Goal: Use online tool/utility: Utilize a website feature to perform a specific function

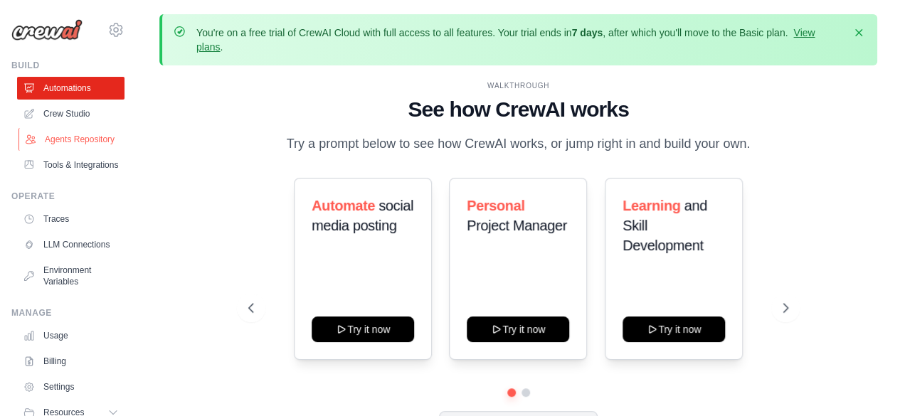
click at [64, 149] on link "Agents Repository" at bounding box center [72, 139] width 107 height 23
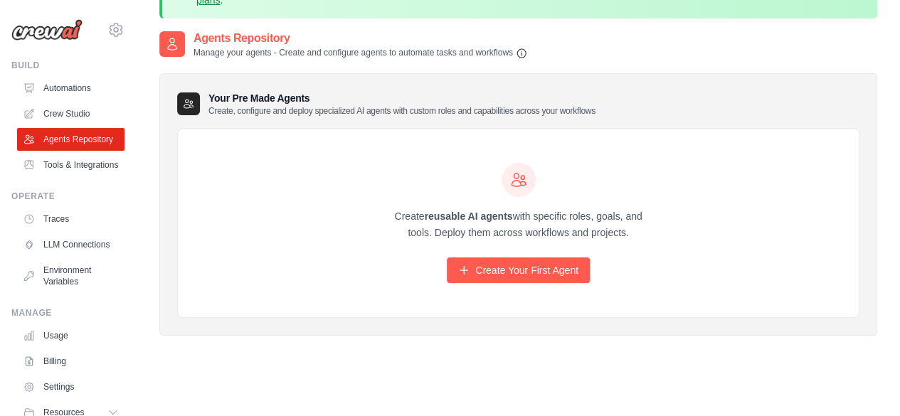
scroll to position [91, 0]
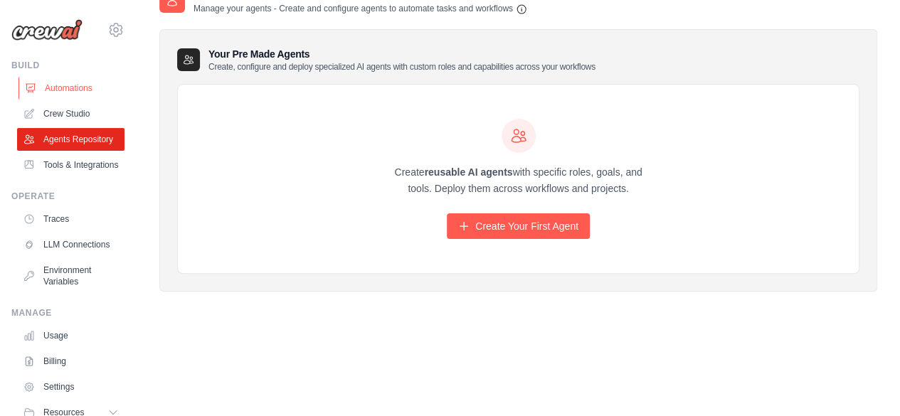
click at [60, 91] on link "Automations" at bounding box center [72, 88] width 107 height 23
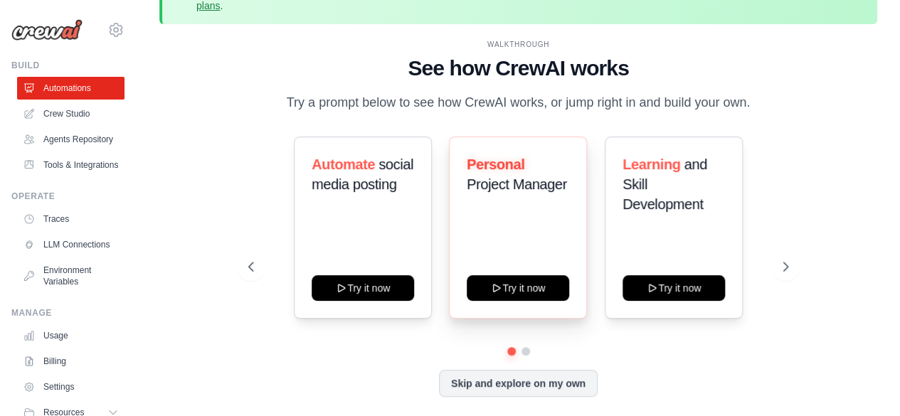
scroll to position [63, 0]
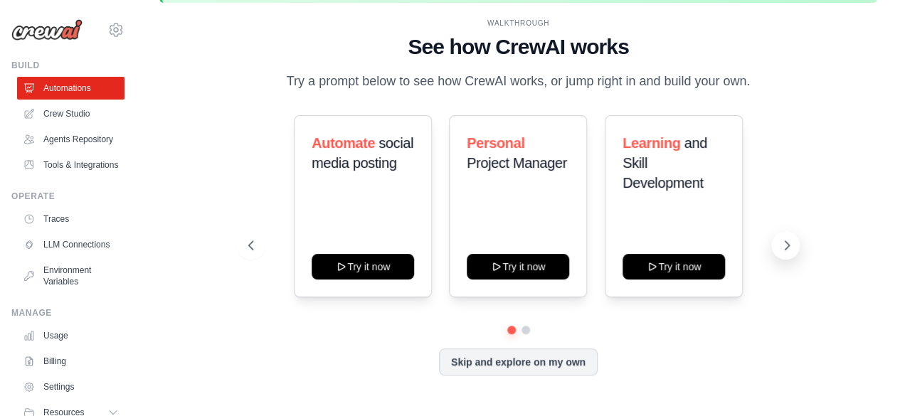
click at [799, 243] on button at bounding box center [785, 245] width 28 height 28
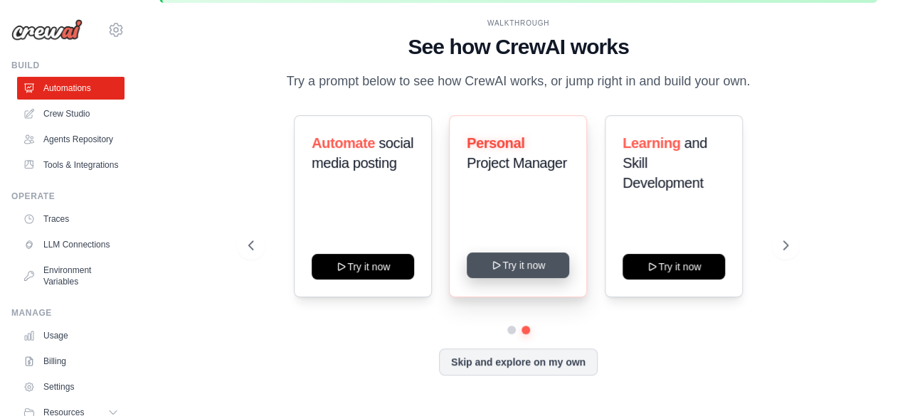
drag, startPoint x: 532, startPoint y: 220, endPoint x: 530, endPoint y: 258, distance: 37.8
click at [532, 222] on div "Personal Project Manager Try it now" at bounding box center [518, 206] width 138 height 182
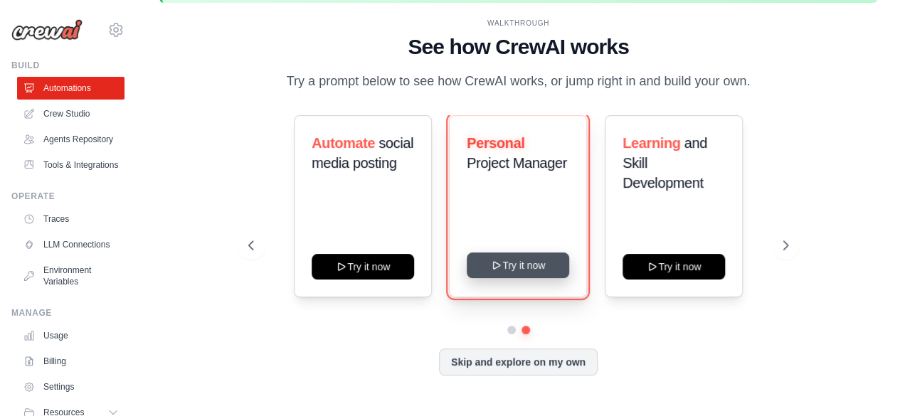
click at [531, 267] on button "Try it now" at bounding box center [518, 266] width 102 height 26
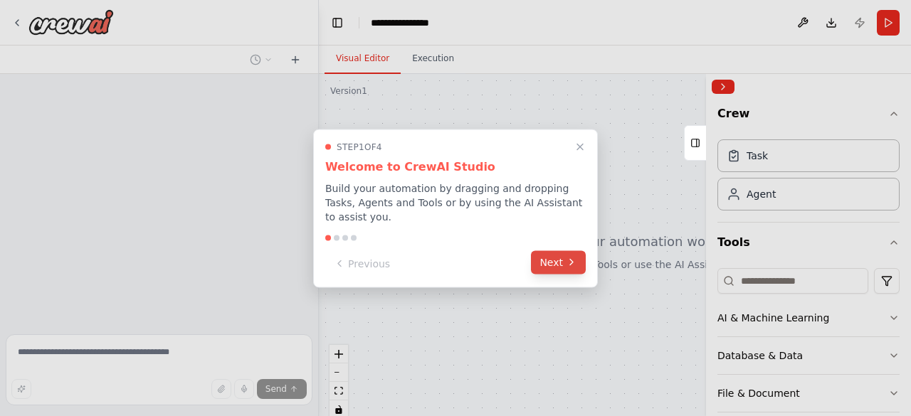
click at [561, 262] on button "Next" at bounding box center [558, 262] width 55 height 23
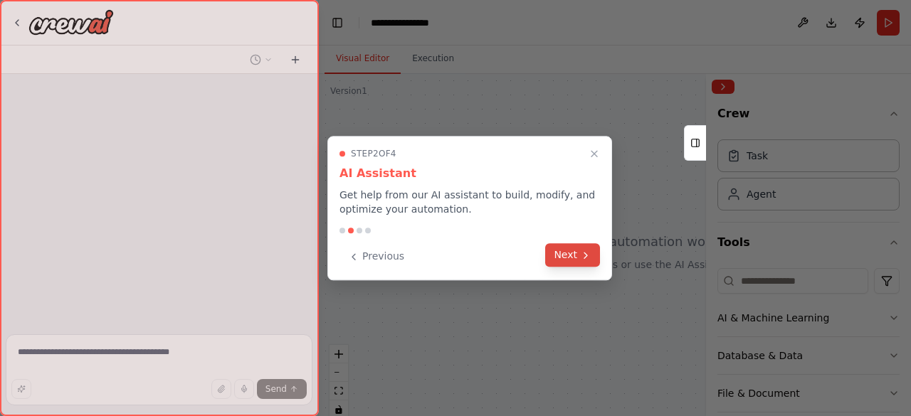
click at [562, 258] on button "Next" at bounding box center [572, 254] width 55 height 23
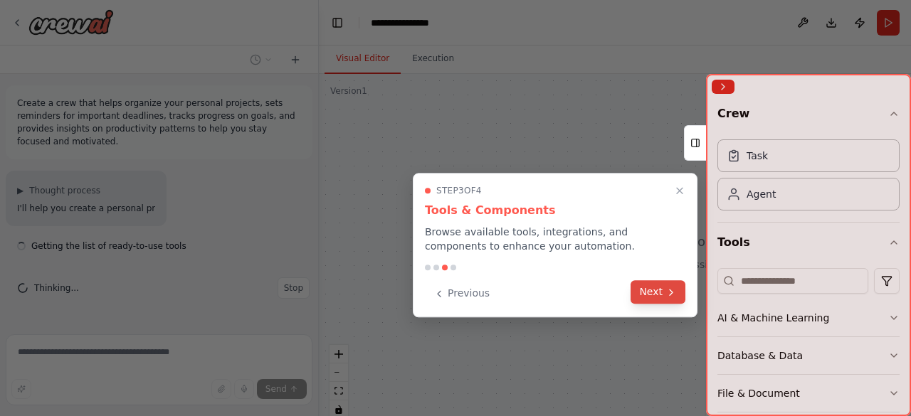
click at [642, 288] on button "Next" at bounding box center [658, 291] width 55 height 23
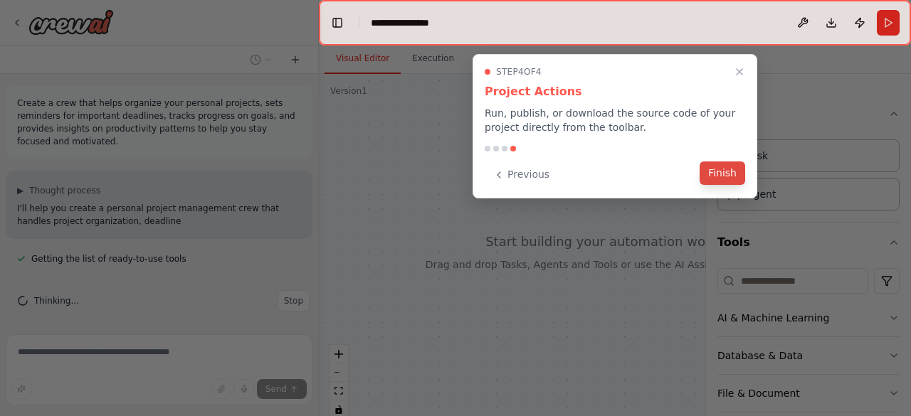
click at [732, 174] on button "Finish" at bounding box center [723, 173] width 46 height 23
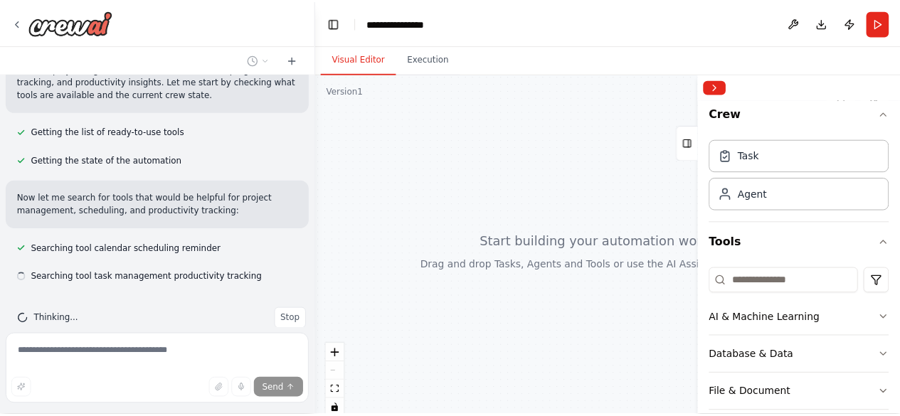
scroll to position [162, 0]
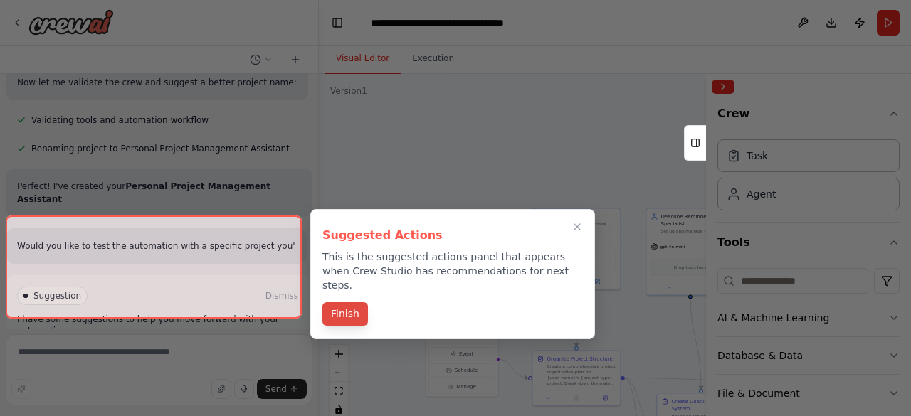
click at [341, 294] on div "Suggested Actions This is the suggested actions panel that appears when Crew St…" at bounding box center [452, 274] width 285 height 130
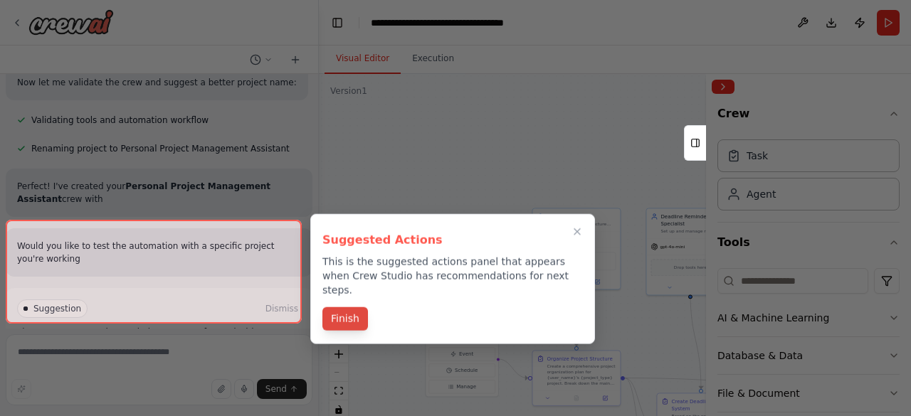
scroll to position [892, 0]
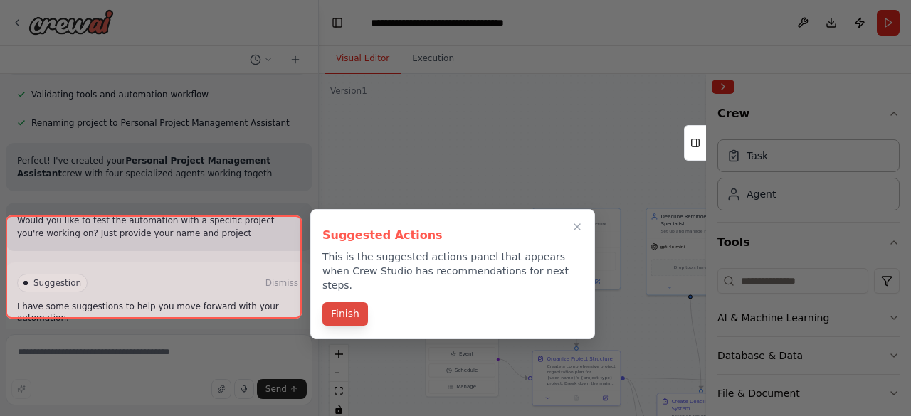
click at [339, 305] on button "Finish" at bounding box center [345, 313] width 46 height 23
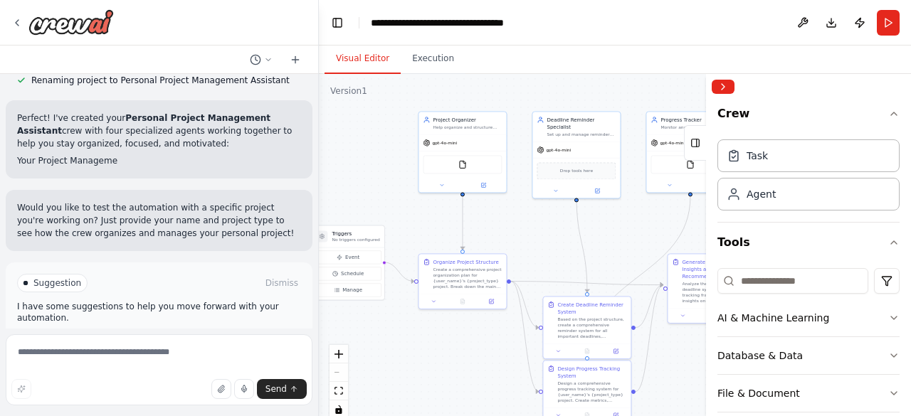
drag, startPoint x: 493, startPoint y: 259, endPoint x: 377, endPoint y: 167, distance: 147.4
click at [377, 167] on div ".deletable-edge-delete-btn { width: 20px; height: 20px; border: 0px solid #ffff…" at bounding box center [615, 252] width 592 height 356
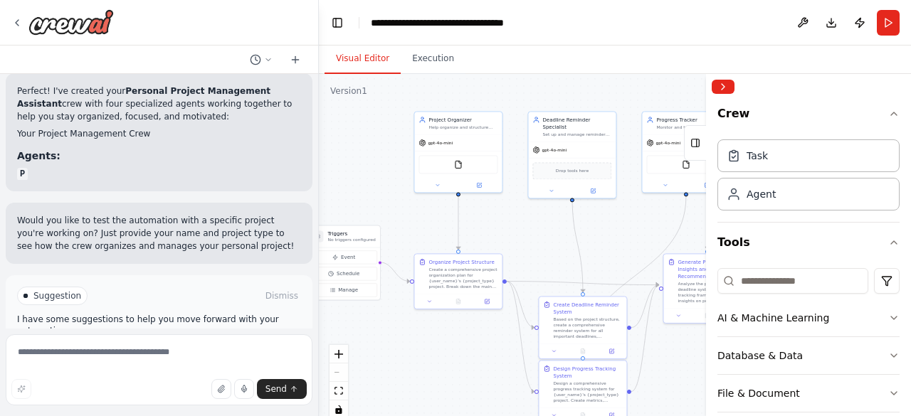
scroll to position [974, 0]
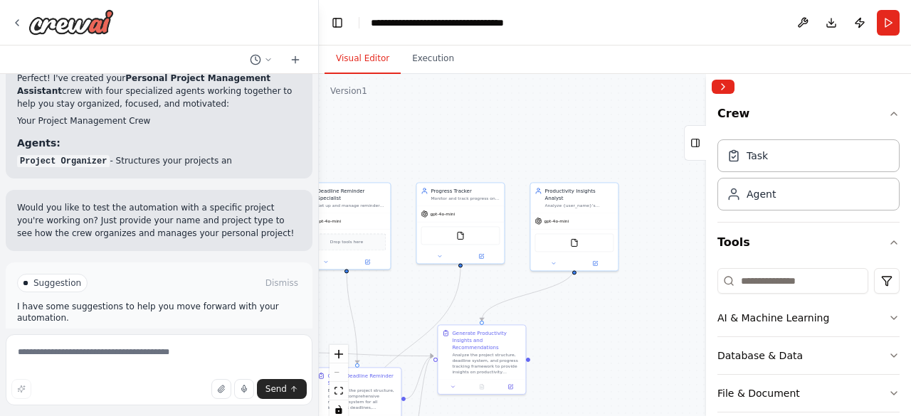
drag, startPoint x: 605, startPoint y: 252, endPoint x: 427, endPoint y: 317, distance: 189.6
click at [362, 322] on div ".deletable-edge-delete-btn { width: 20px; height: 20px; border: 0px solid #ffff…" at bounding box center [615, 252] width 592 height 356
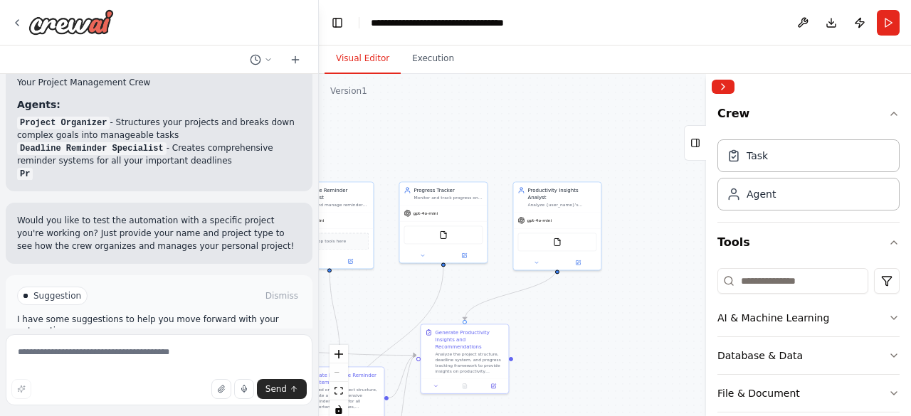
scroll to position [1026, 0]
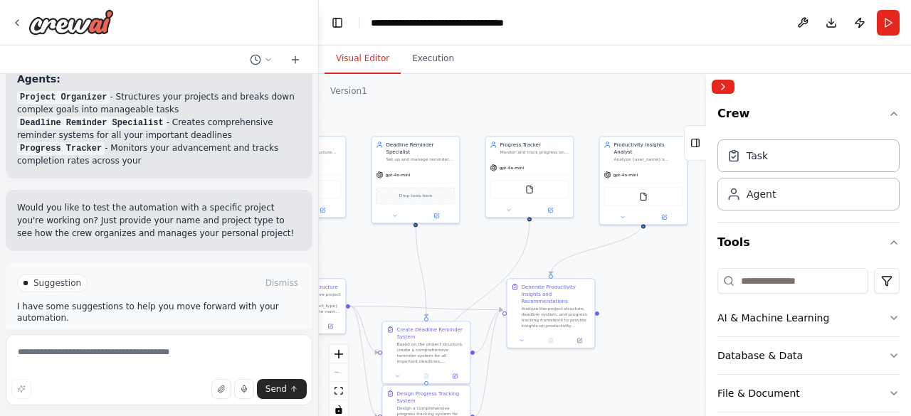
drag, startPoint x: 576, startPoint y: 352, endPoint x: 662, endPoint y: 307, distance: 97.4
click at [662, 307] on div ".deletable-edge-delete-btn { width: 20px; height: 20px; border: 0px solid #ffff…" at bounding box center [615, 252] width 592 height 356
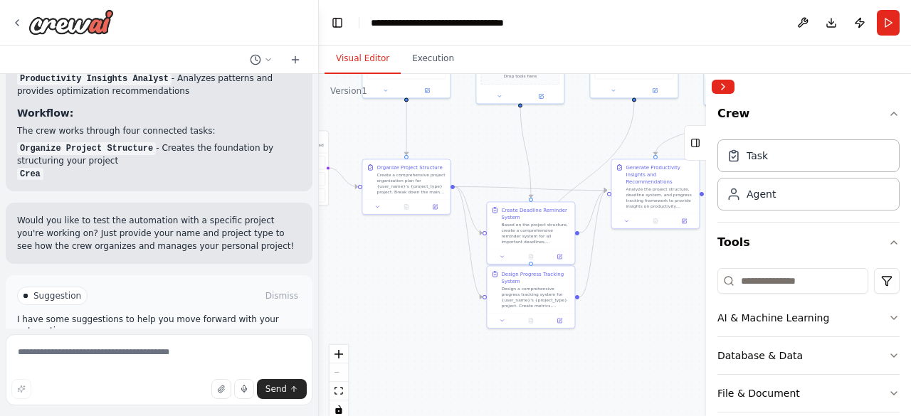
scroll to position [1147, 0]
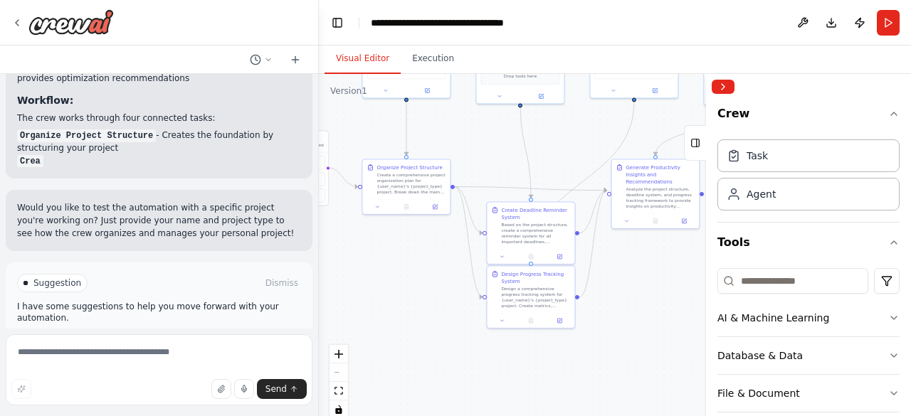
drag, startPoint x: 516, startPoint y: 392, endPoint x: 621, endPoint y: 273, distance: 158.9
click at [621, 273] on div ".deletable-edge-delete-btn { width: 20px; height: 20px; border: 0px solid #ffff…" at bounding box center [615, 252] width 592 height 356
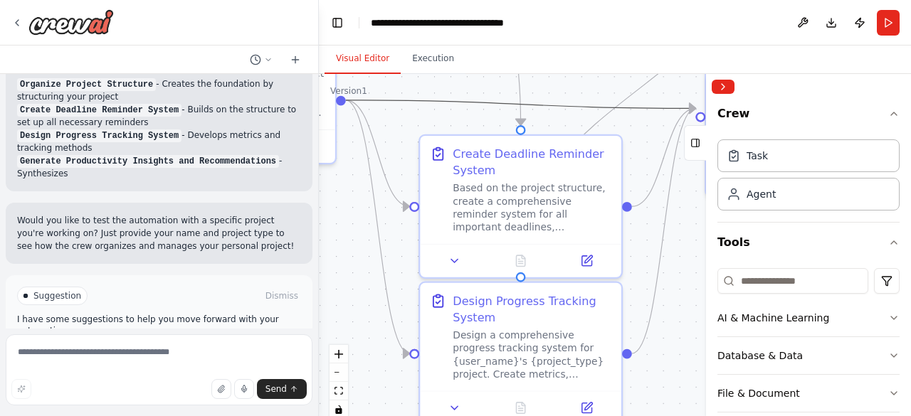
scroll to position [1211, 0]
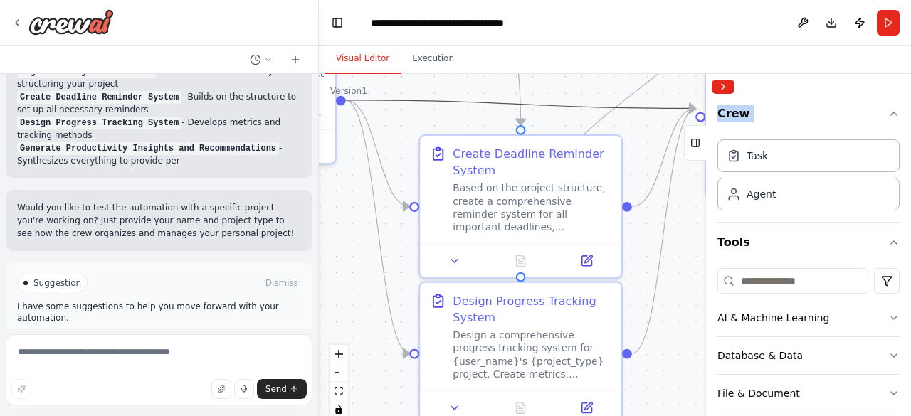
drag, startPoint x: 493, startPoint y: 106, endPoint x: 716, endPoint y: 243, distance: 261.9
click at [716, 243] on div "Create a crew that helps organize your personal projects, sets reminders for im…" at bounding box center [455, 208] width 911 height 416
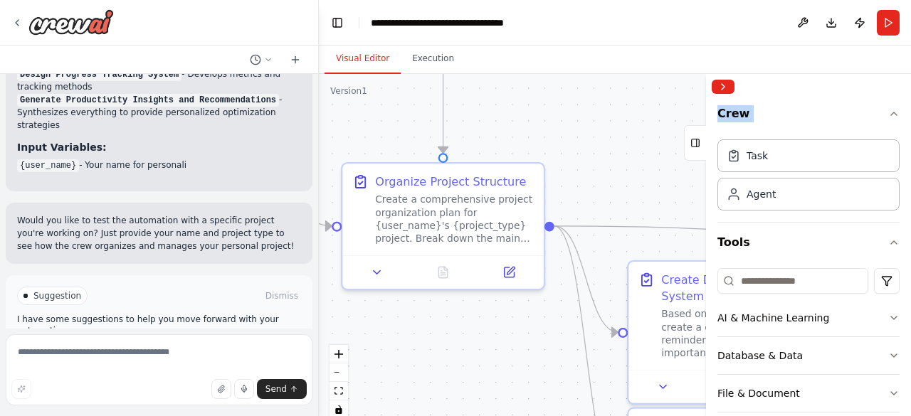
drag, startPoint x: 383, startPoint y: 262, endPoint x: 569, endPoint y: 386, distance: 223.6
click at [569, 386] on div ".deletable-edge-delete-btn { width: 20px; height: 20px; border: 0px solid #ffff…" at bounding box center [615, 252] width 592 height 356
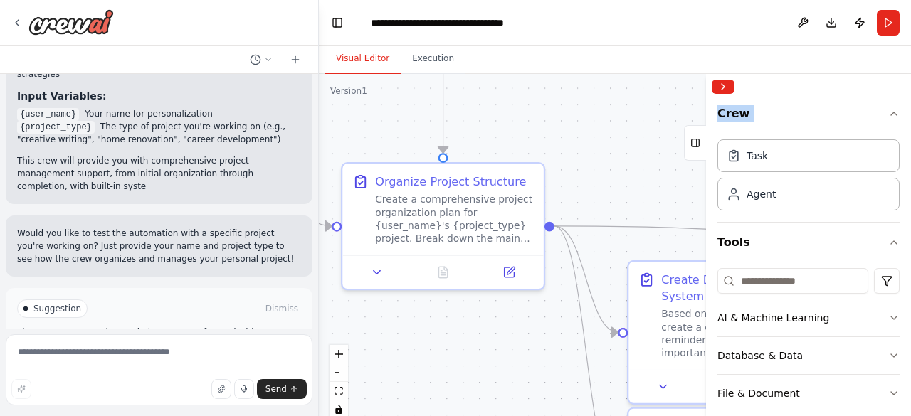
scroll to position [1323, 0]
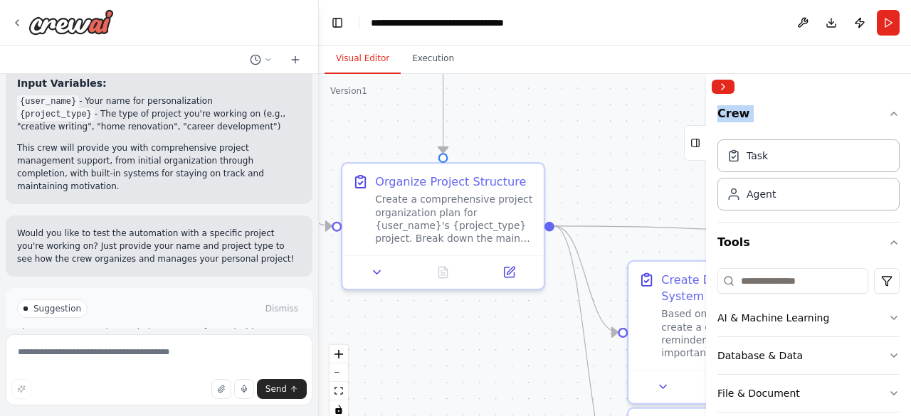
click at [775, 91] on div at bounding box center [808, 87] width 205 height 26
click at [895, 23] on button "Run" at bounding box center [888, 23] width 23 height 26
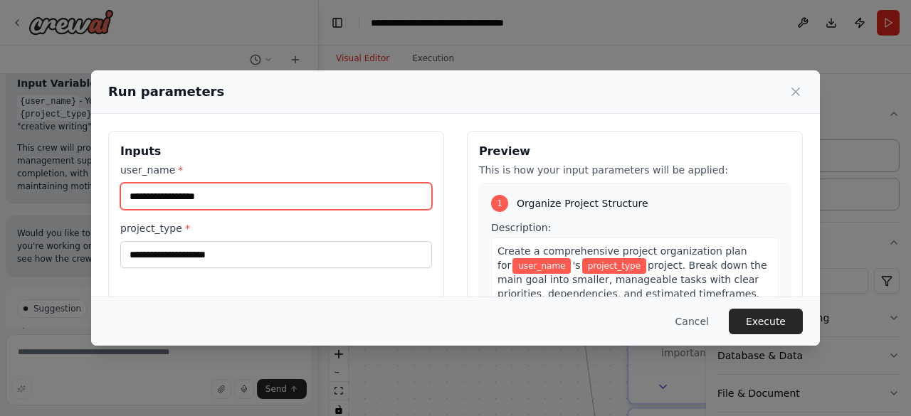
click at [334, 200] on input "user_name *" at bounding box center [276, 196] width 312 height 27
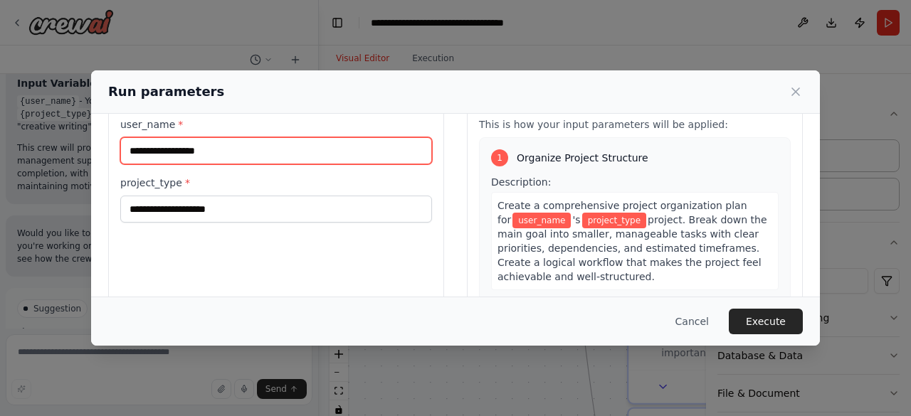
scroll to position [0, 0]
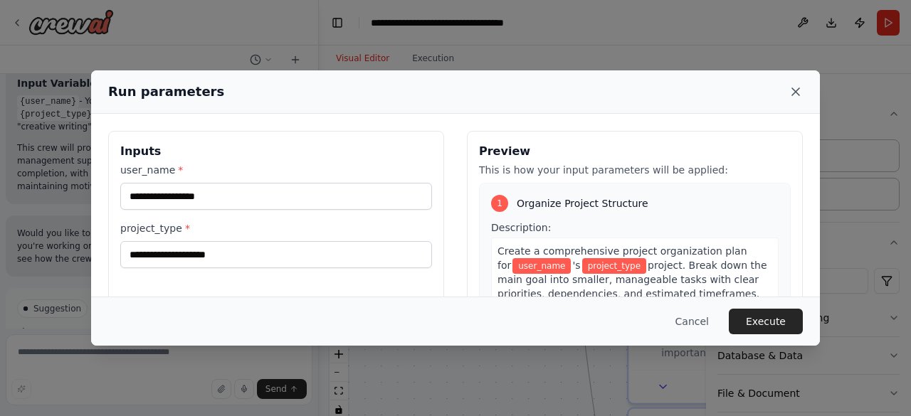
click at [799, 94] on icon at bounding box center [796, 92] width 14 height 14
